Goal: Task Accomplishment & Management: Complete application form

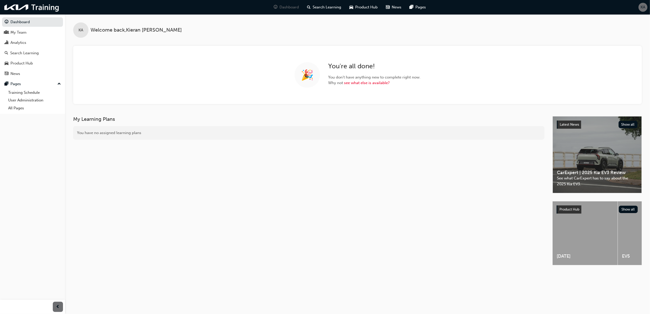
click at [641, 3] on div "KA" at bounding box center [642, 7] width 9 height 9
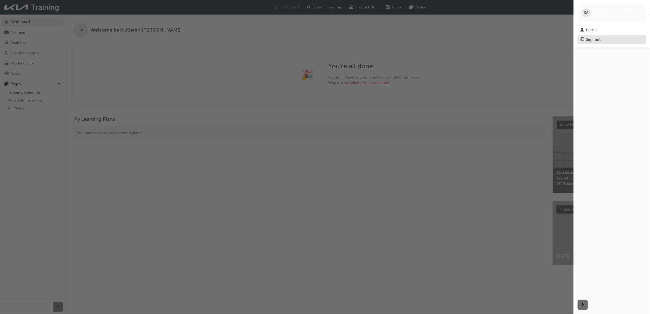
click at [580, 39] on span "exit-icon" at bounding box center [582, 39] width 4 height 5
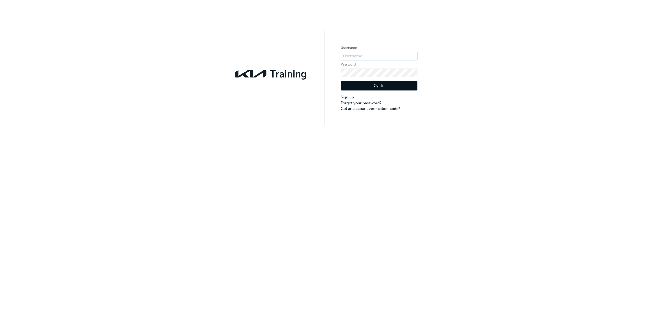
type input "KAUSW455"
click at [344, 96] on link "Sign up" at bounding box center [379, 97] width 76 height 6
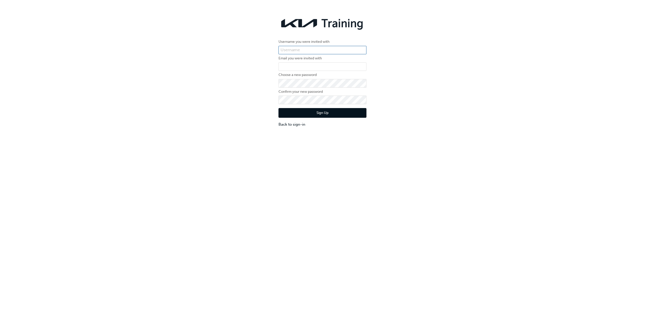
type input "KAUSW455"
click at [303, 67] on input "email" at bounding box center [322, 66] width 88 height 9
paste input "[PERSON_NAME] <[PERSON_NAME][EMAIL_ADDRESS][DOMAIN_NAME]>"
drag, startPoint x: 300, startPoint y: 69, endPoint x: 133, endPoint y: 72, distance: 167.5
click at [139, 72] on div "Username you were invited with KAUSW455 Email you were invited with [PERSON_NAM…" at bounding box center [322, 71] width 645 height 120
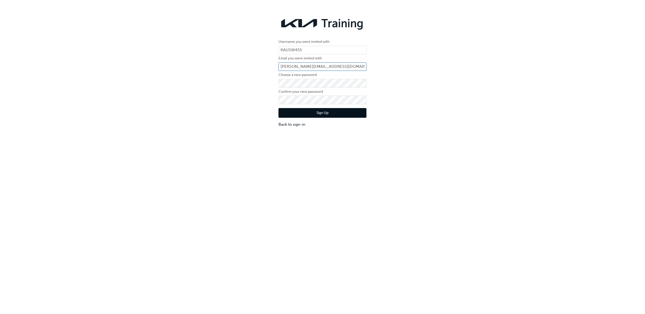
click at [353, 67] on input "[PERSON_NAME][EMAIL_ADDRESS][DOMAIN_NAME]>" at bounding box center [322, 66] width 88 height 9
type input "[PERSON_NAME][EMAIL_ADDRESS][DOMAIN_NAME]"
drag, startPoint x: 194, startPoint y: 98, endPoint x: 241, endPoint y: 87, distance: 48.5
click at [199, 97] on div "Username you were invited with KAUSW455 Email you were invited with [PERSON_NAM…" at bounding box center [322, 71] width 645 height 120
click at [342, 48] on input "KAUSW455" at bounding box center [322, 50] width 88 height 9
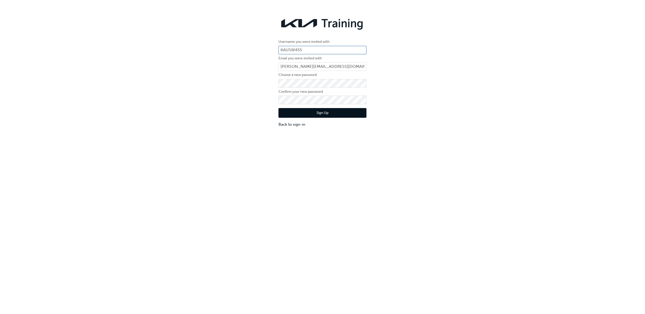
click at [342, 48] on input "KAUSW455" at bounding box center [322, 50] width 88 height 9
type input "KAU82580D0"
drag, startPoint x: 220, startPoint y: 114, endPoint x: 252, endPoint y: 114, distance: 31.9
click at [220, 114] on div "Username you were invited with KAU82580D0 Email you were invited with [PERSON_N…" at bounding box center [322, 71] width 645 height 120
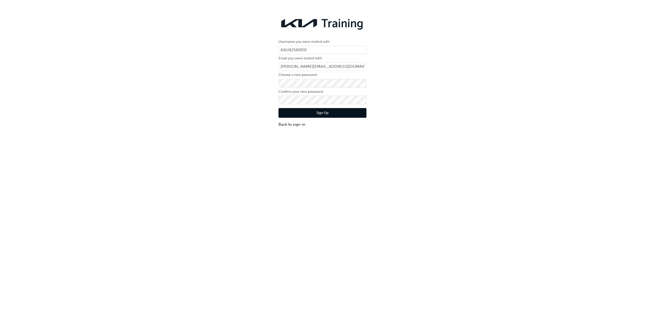
click at [453, 87] on div "Username you were invited with KAU82580D0 Email you were invited with [PERSON_N…" at bounding box center [322, 71] width 645 height 120
click at [314, 112] on button "Sign Up" at bounding box center [322, 113] width 88 height 10
